Goal: Task Accomplishment & Management: Manage account settings

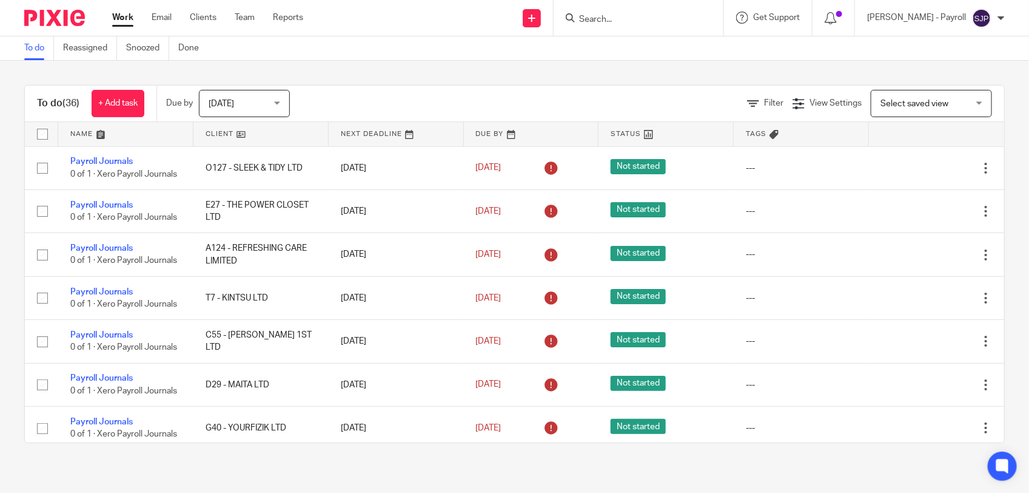
click at [623, 17] on input "Search" at bounding box center [632, 20] width 109 height 11
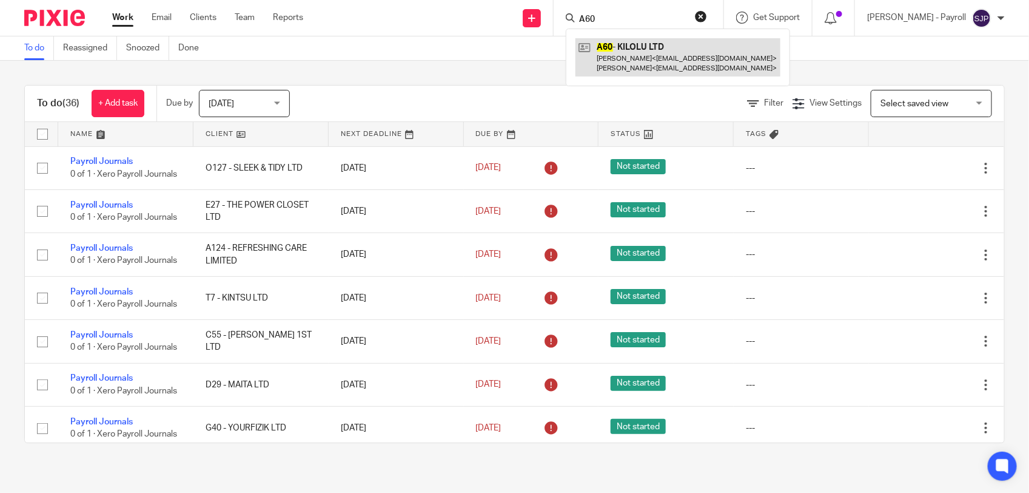
type input "A60"
click at [630, 45] on link at bounding box center [678, 57] width 205 height 38
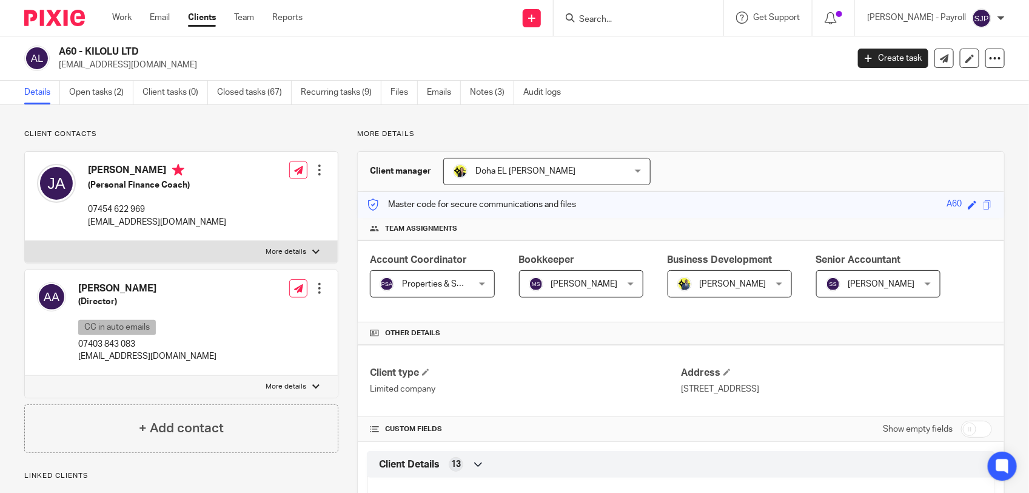
click at [94, 96] on link "Open tasks (2)" at bounding box center [101, 93] width 64 height 24
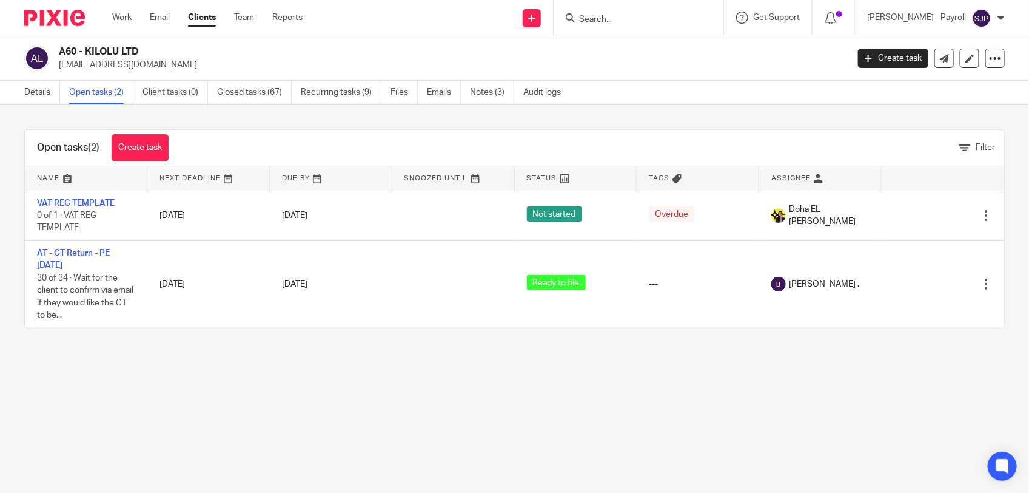
click at [123, 150] on link "Create task" at bounding box center [140, 147] width 57 height 27
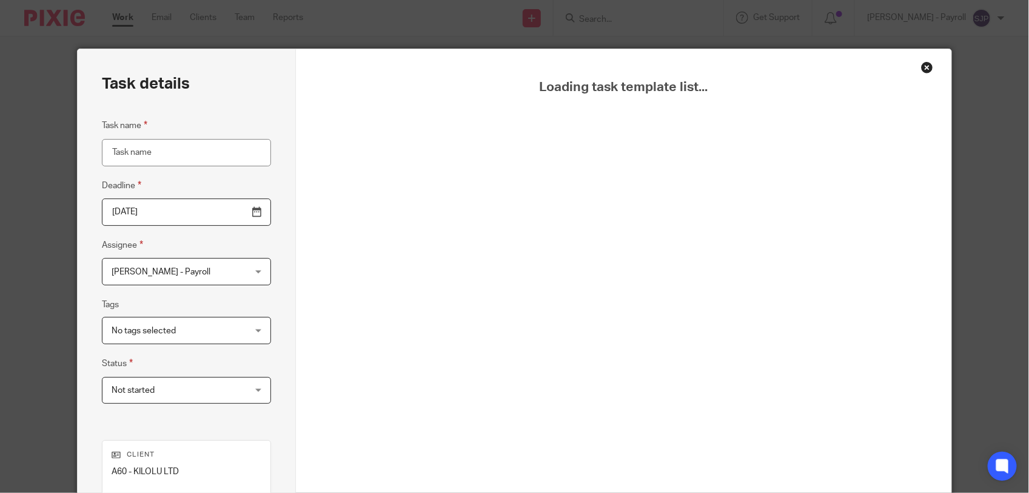
click at [922, 65] on div "Close this dialog window" at bounding box center [927, 67] width 12 height 12
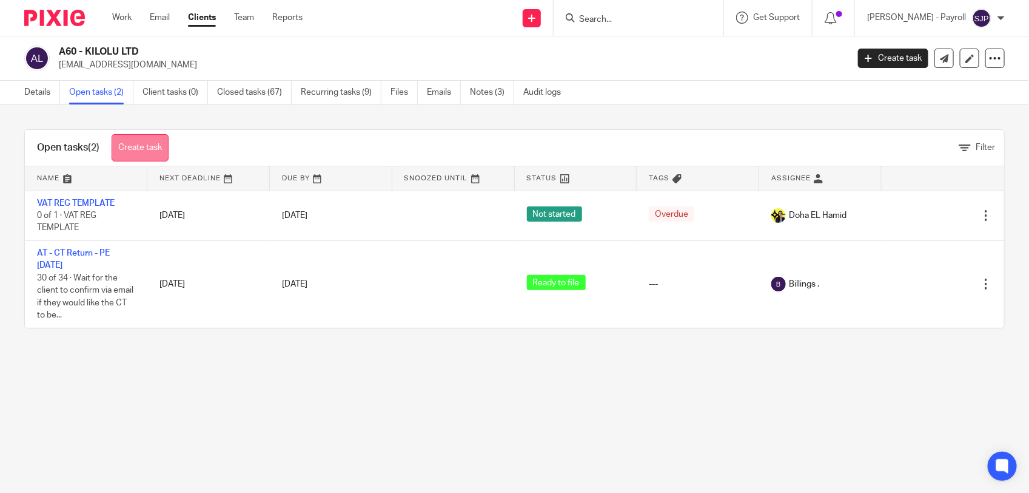
click at [136, 150] on link "Create task" at bounding box center [140, 147] width 57 height 27
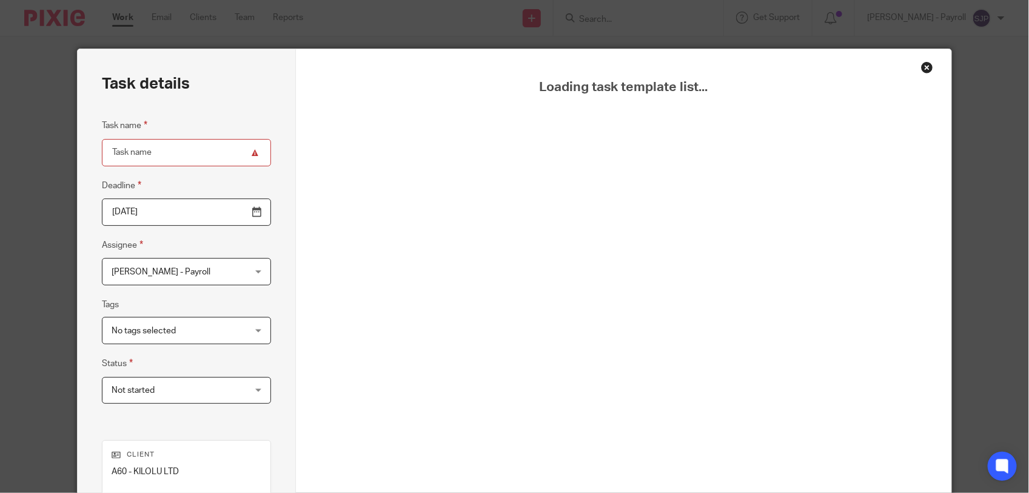
click at [921, 68] on div "Close this dialog window" at bounding box center [927, 67] width 12 height 12
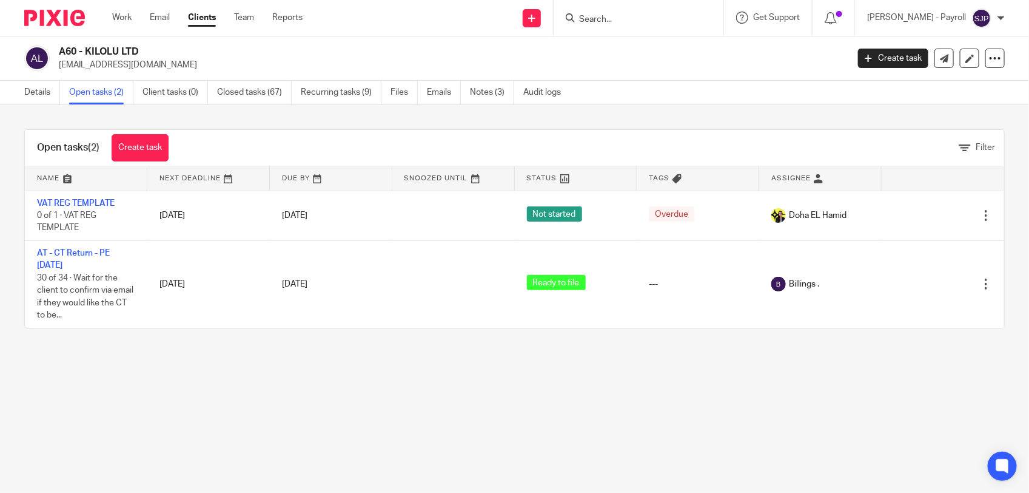
click at [316, 394] on main "A60 - KILOLU LTD [EMAIL_ADDRESS][DOMAIN_NAME] Create task Update from Companies…" at bounding box center [514, 246] width 1029 height 493
